Goal: Transaction & Acquisition: Download file/media

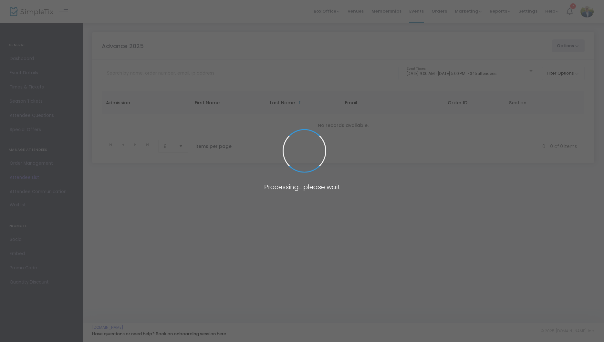
click at [22, 8] on span at bounding box center [302, 171] width 604 height 342
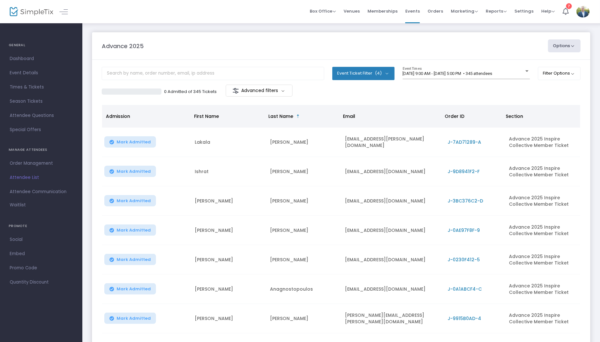
click at [29, 13] on img at bounding box center [32, 11] width 44 height 9
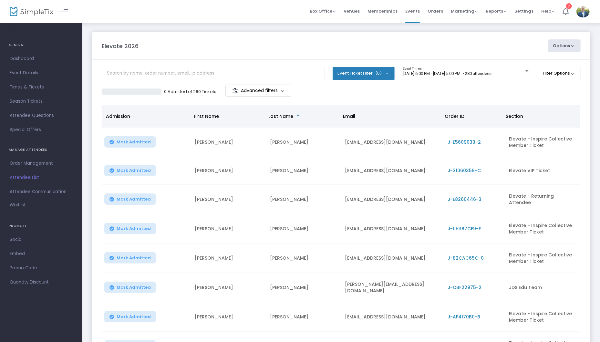
click at [32, 15] on img at bounding box center [32, 11] width 44 height 9
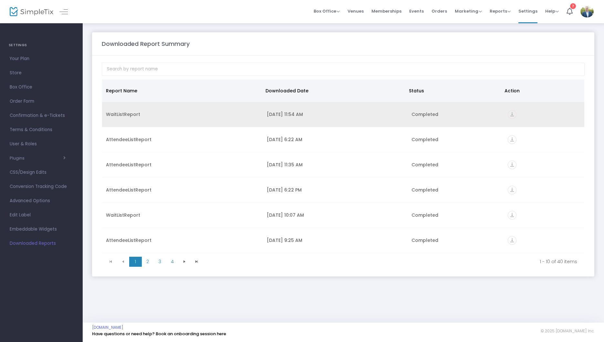
click at [112, 114] on div "WaitListReport" at bounding box center [182, 114] width 153 height 6
click at [513, 116] on span "vertical_align_bottom" at bounding box center [512, 115] width 9 height 6
click at [508, 116] on icon "vertical_align_bottom" at bounding box center [512, 114] width 9 height 9
